Goal: Task Accomplishment & Management: Manage account settings

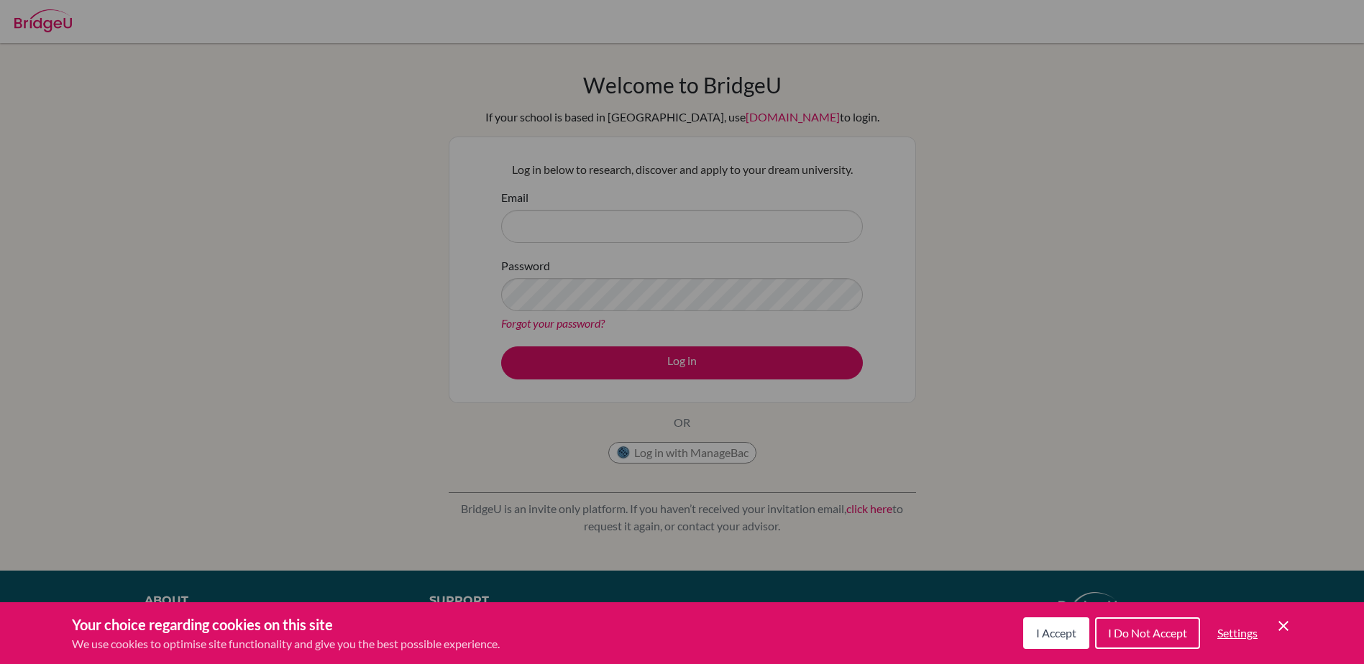
click at [1067, 639] on span "I Accept" at bounding box center [1056, 633] width 40 height 14
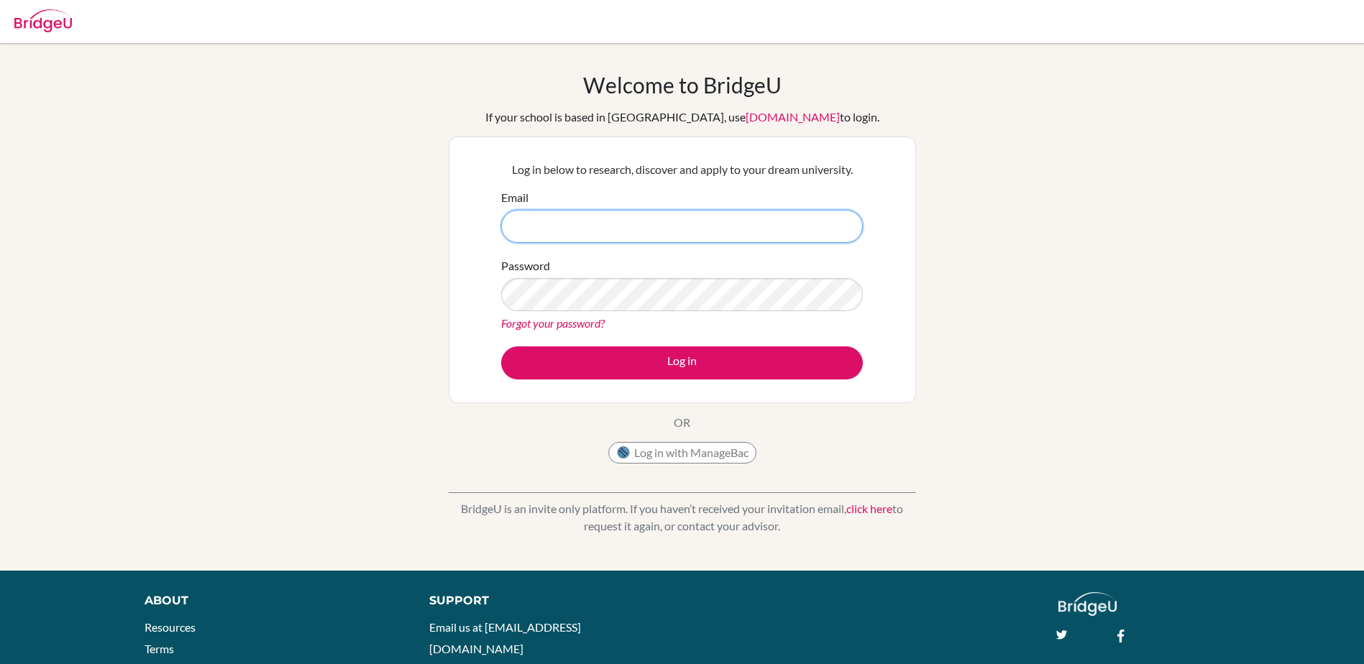
click at [549, 221] on input "Email" at bounding box center [682, 226] width 362 height 33
type input "melody.reynolds@ellesmere.com"
click at [501, 347] on button "Log in" at bounding box center [682, 363] width 362 height 33
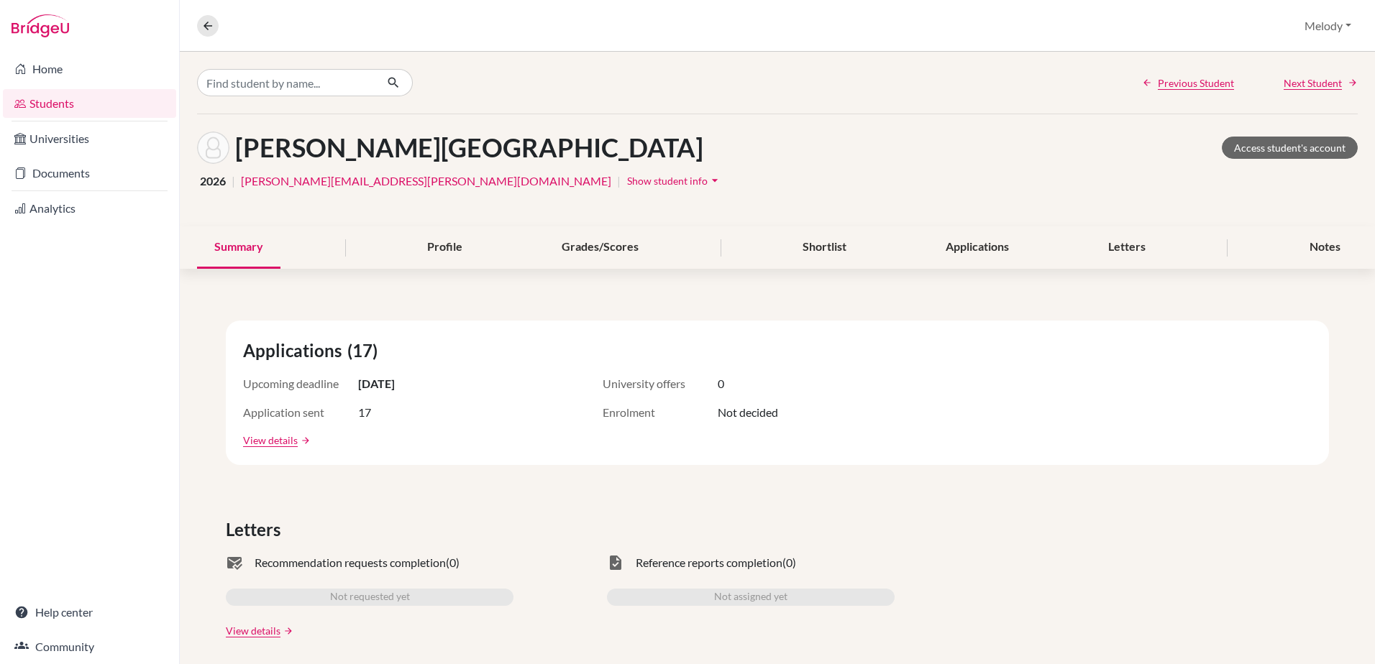
click at [627, 180] on span "Show student info" at bounding box center [667, 181] width 81 height 12
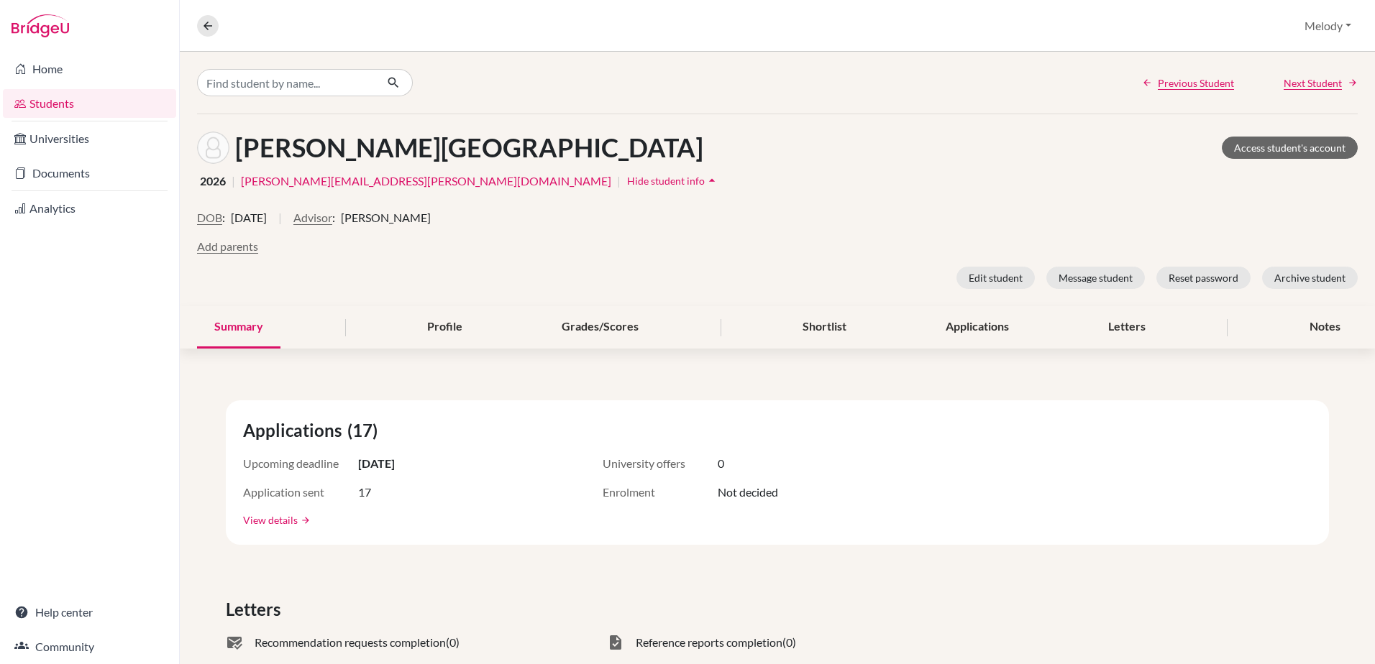
click at [277, 522] on link "View details" at bounding box center [270, 520] width 55 height 15
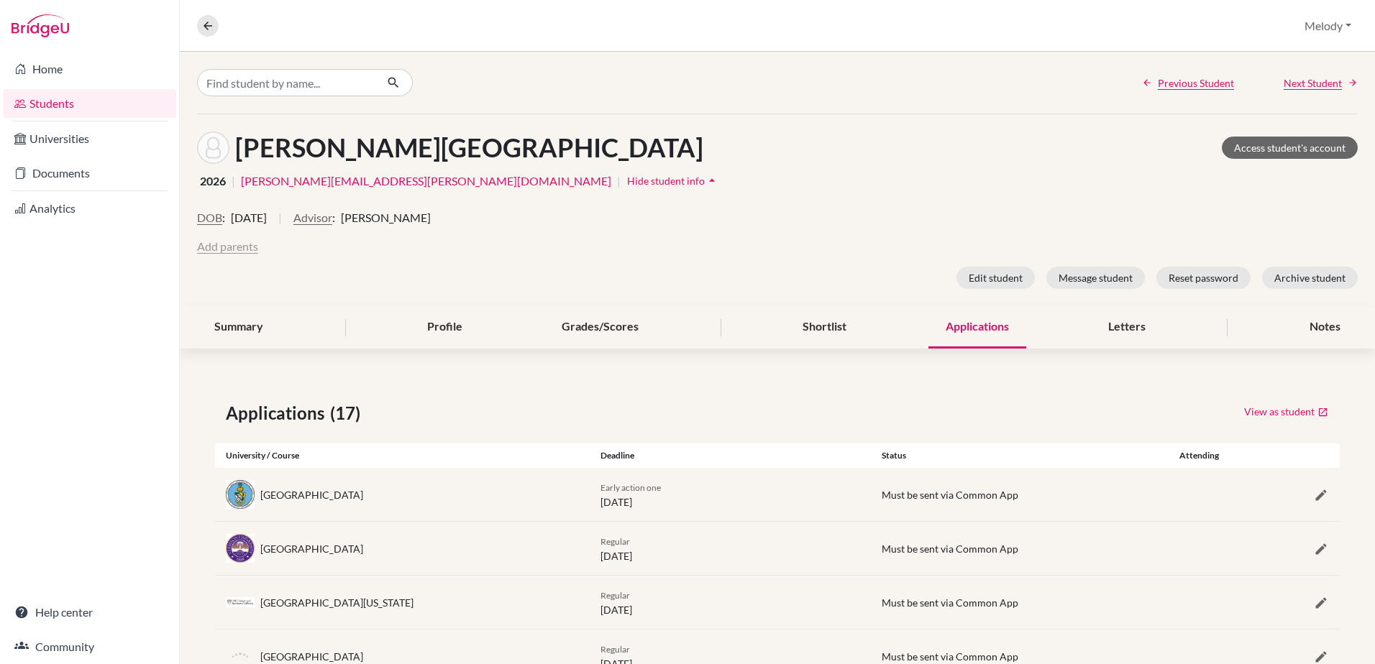
click at [226, 250] on button "Add parents" at bounding box center [227, 246] width 61 height 17
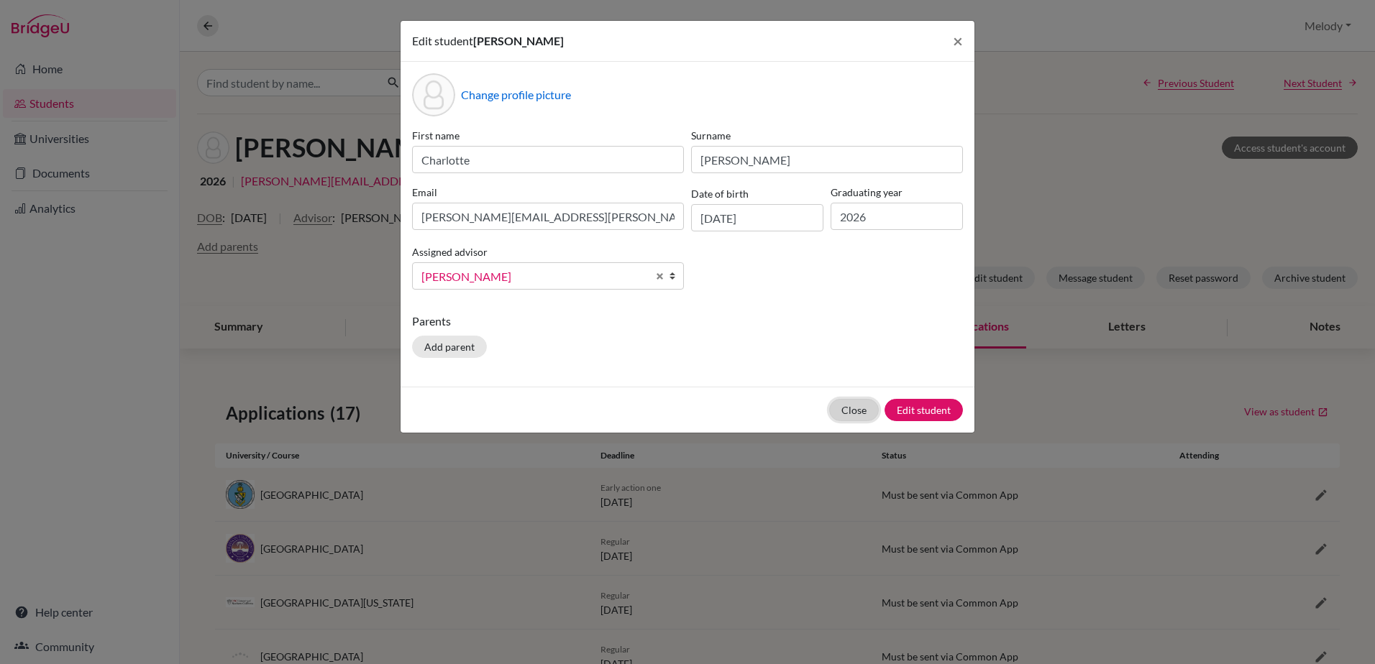
click at [862, 413] on button "Close" at bounding box center [854, 410] width 50 height 22
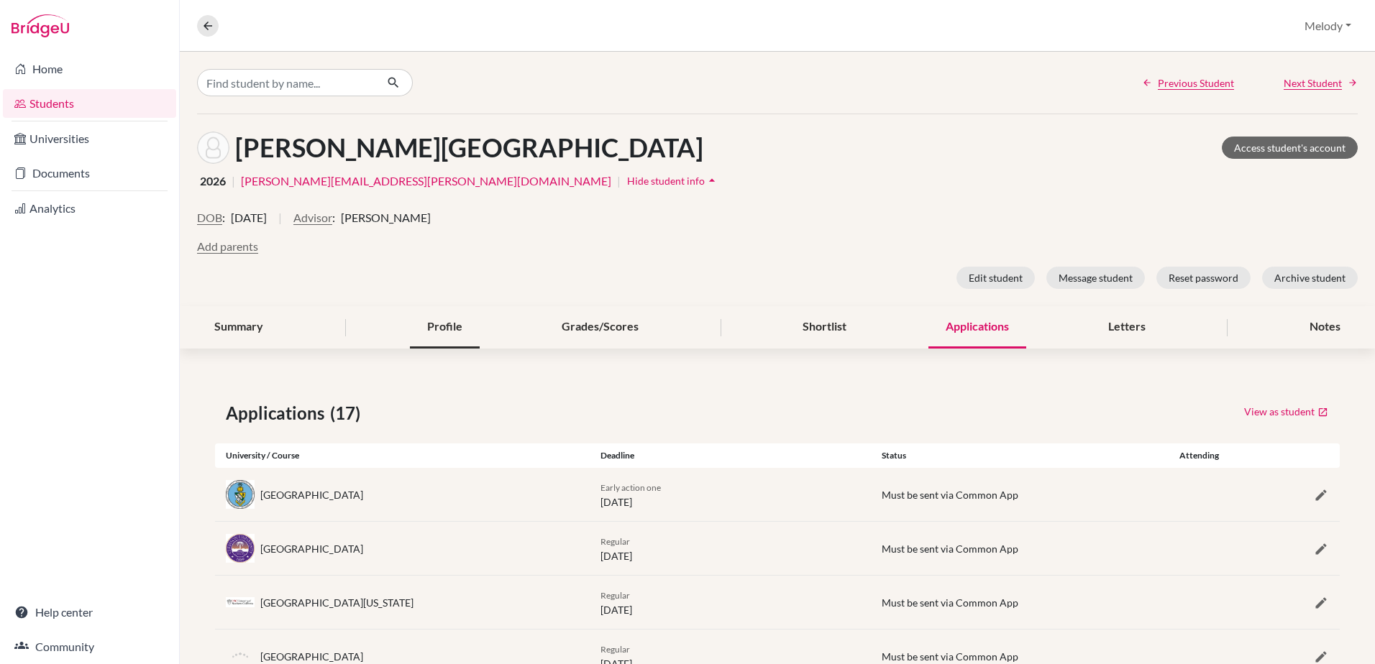
click at [451, 329] on div "Profile" at bounding box center [445, 327] width 70 height 42
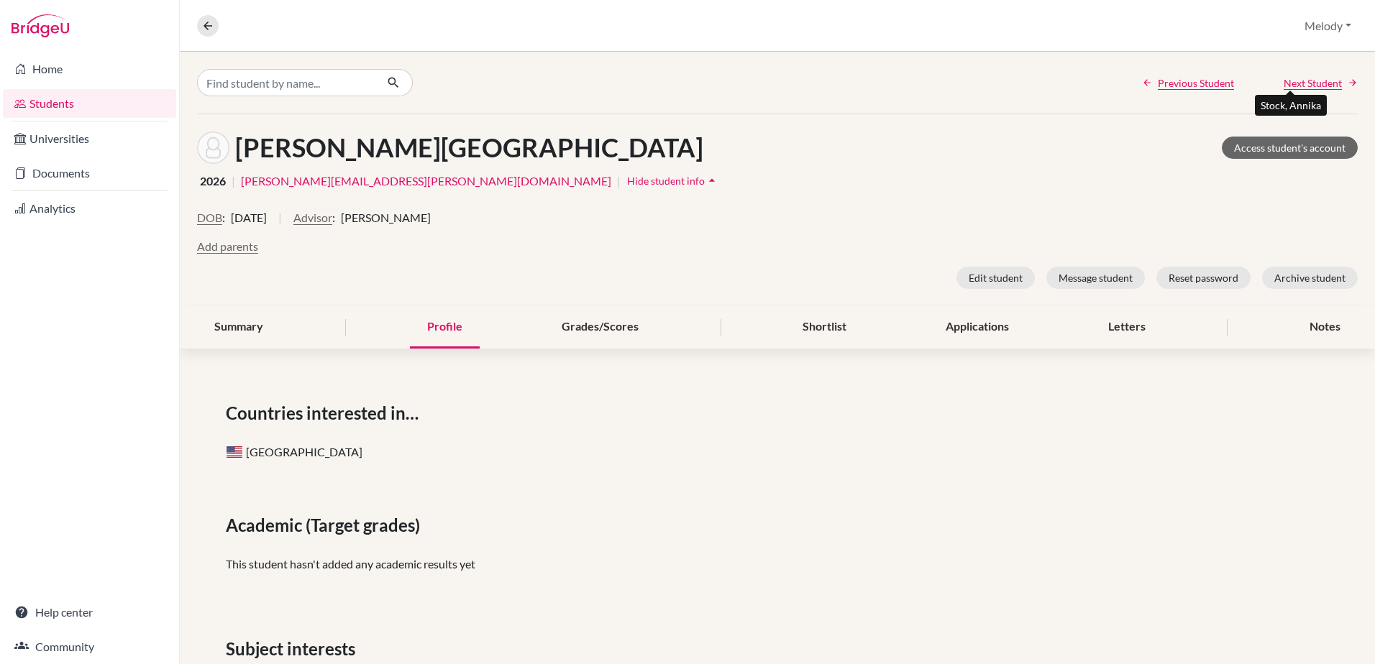
click at [1283, 84] on span "Next Student" at bounding box center [1312, 82] width 58 height 15
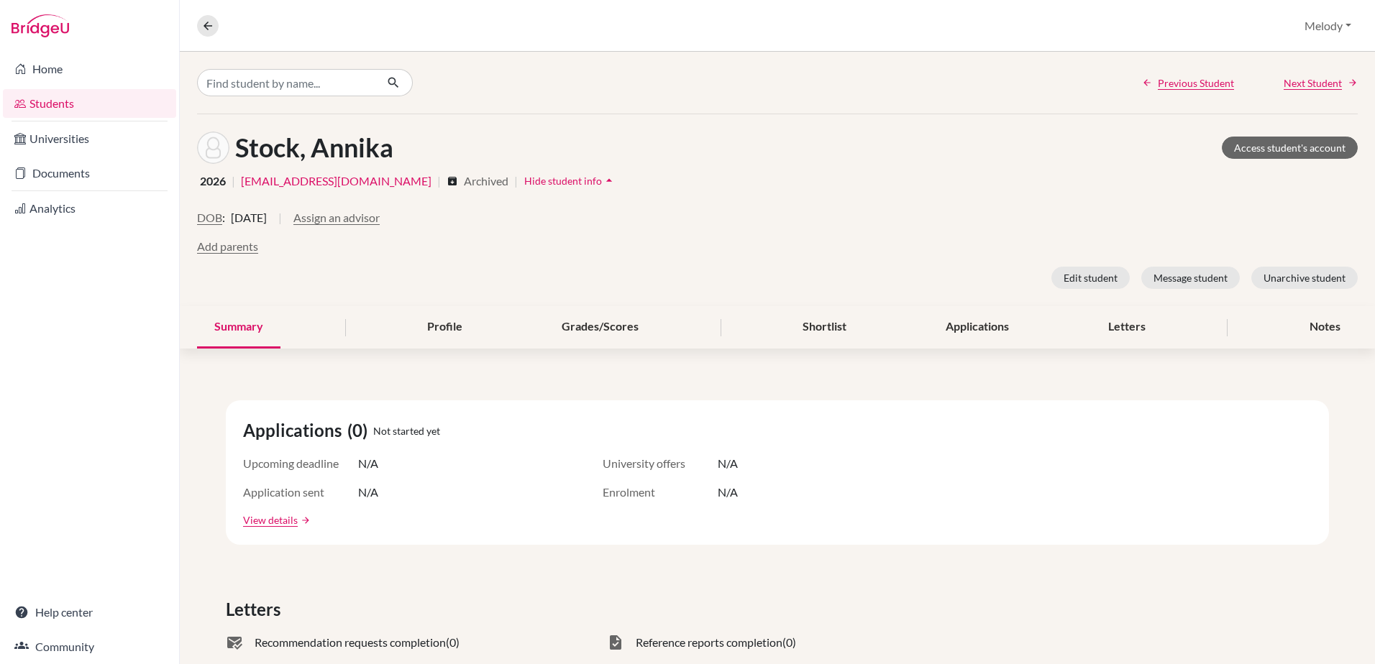
click at [1233, 88] on div "Previous Student Next Student" at bounding box center [1250, 82] width 216 height 15
click at [1334, 31] on button "Melody" at bounding box center [1328, 25] width 60 height 27
click at [1271, 120] on button "Log out" at bounding box center [1302, 117] width 114 height 23
